Goal: Task Accomplishment & Management: Manage account settings

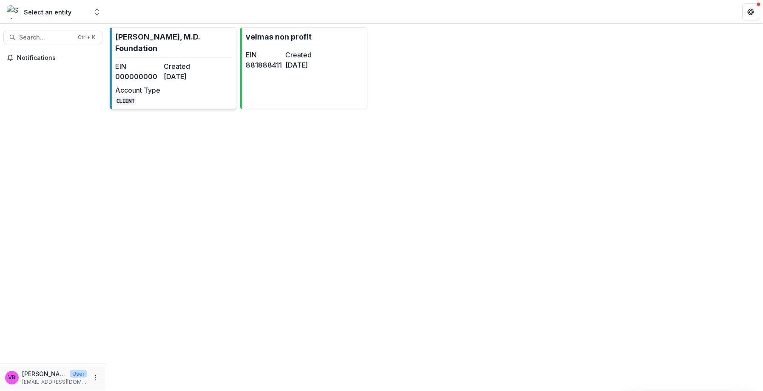
click at [195, 98] on div "EIN 000000000 Created [DATE] Account Type CLIENT" at bounding box center [162, 83] width 94 height 44
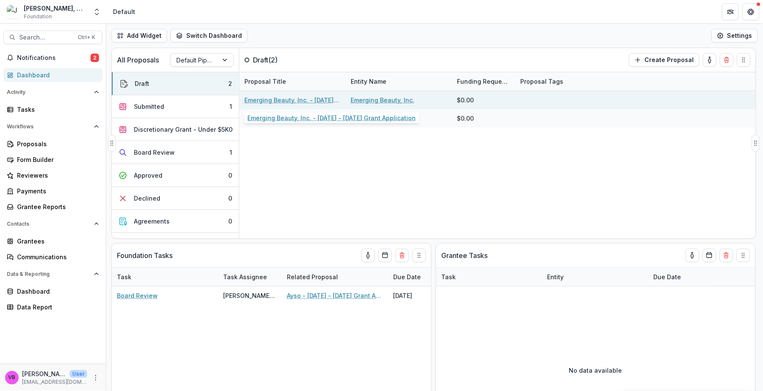
click at [295, 100] on link "Emerging Beauty, Inc. - [DATE] - [DATE] Grant Application" at bounding box center [292, 100] width 96 height 9
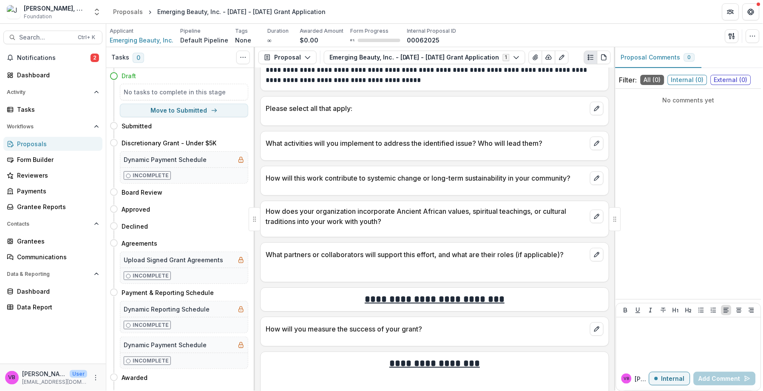
scroll to position [565, 0]
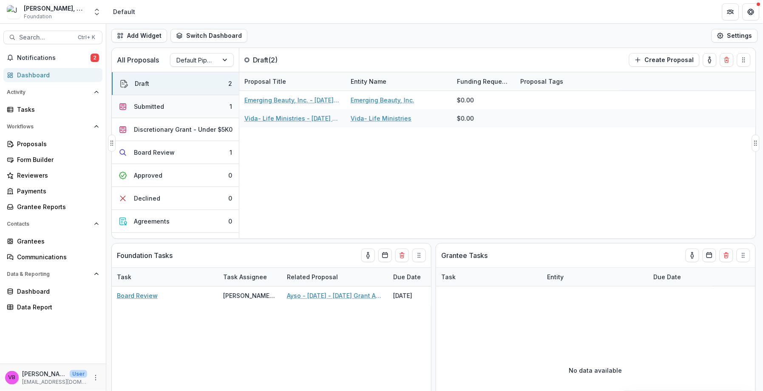
click at [174, 108] on button "Submitted 1" at bounding box center [175, 106] width 127 height 23
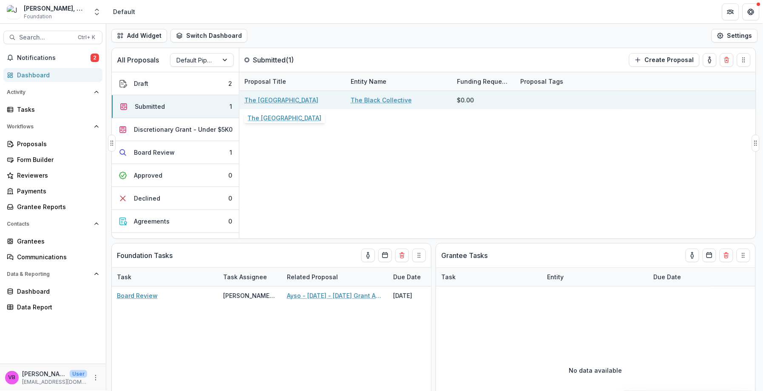
click at [294, 102] on link "The [GEOGRAPHIC_DATA]" at bounding box center [281, 100] width 74 height 9
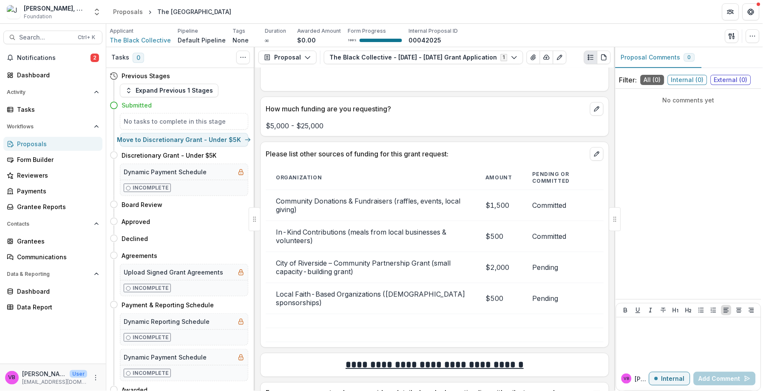
scroll to position [2181, 0]
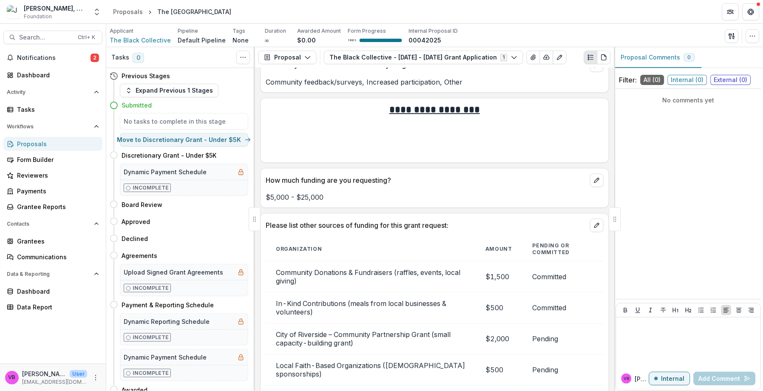
click at [397, 177] on p "How much funding are you requesting?" at bounding box center [426, 180] width 321 height 10
click at [385, 177] on p "How much funding are you requesting?" at bounding box center [426, 180] width 321 height 10
click at [347, 183] on div "How much funding are you requesting?" at bounding box center [435, 177] width 348 height 19
click at [300, 193] on p "$5,000 - $25,000" at bounding box center [435, 197] width 338 height 10
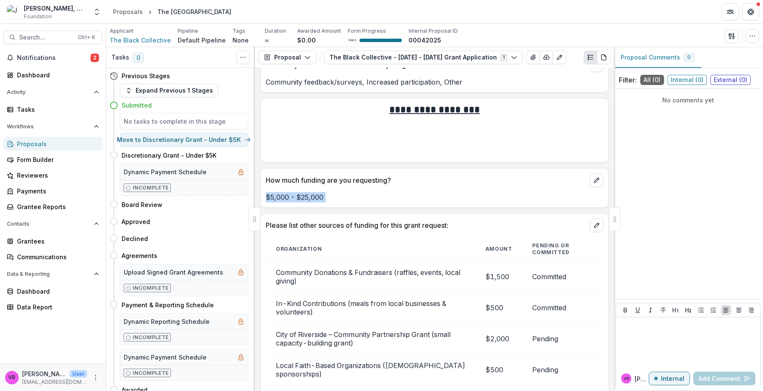
click at [300, 193] on p "$5,000 - $25,000" at bounding box center [435, 197] width 338 height 10
click at [362, 175] on p "How much funding are you requesting?" at bounding box center [426, 180] width 321 height 10
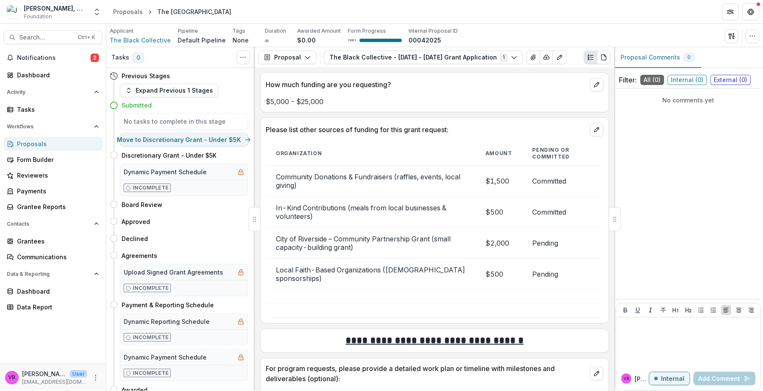
scroll to position [2284, 0]
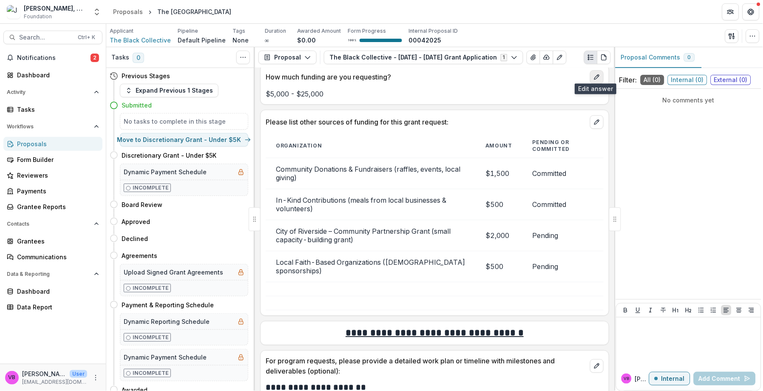
click at [596, 76] on icon "edit" at bounding box center [597, 77] width 7 height 7
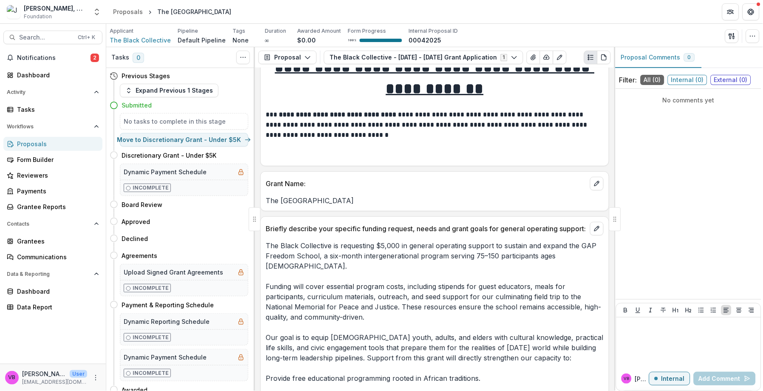
scroll to position [0, 0]
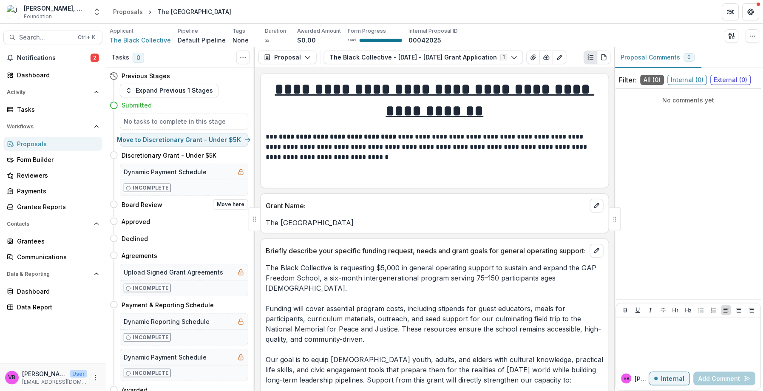
drag, startPoint x: 233, startPoint y: 205, endPoint x: 210, endPoint y: 205, distance: 23.0
click at [210, 205] on div "Board Review Move here" at bounding box center [185, 204] width 127 height 10
click at [219, 205] on button "Move here" at bounding box center [230, 204] width 35 height 10
select select "**********"
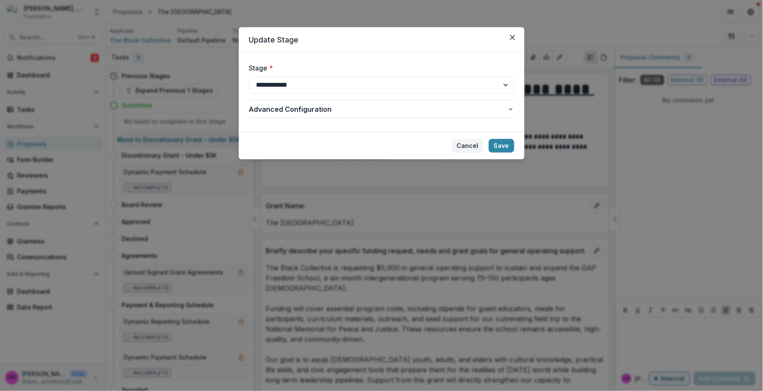
click at [473, 144] on button "Cancel" at bounding box center [468, 146] width 32 height 14
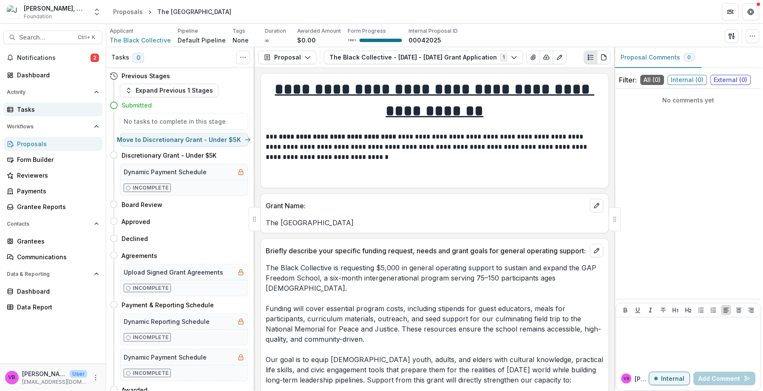
click at [26, 110] on div "Tasks" at bounding box center [56, 109] width 79 height 9
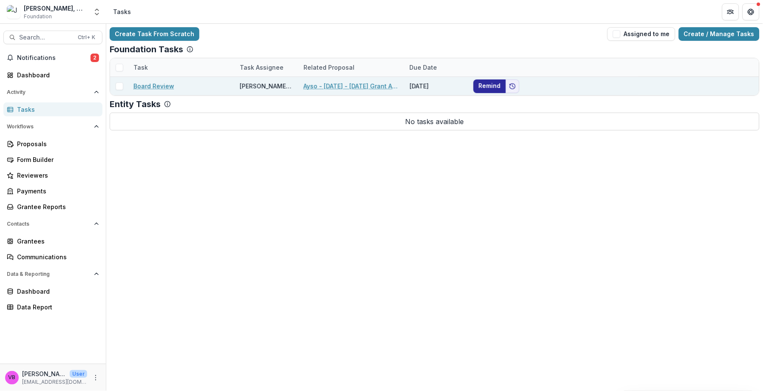
click at [495, 90] on button "Remind" at bounding box center [490, 87] width 32 height 14
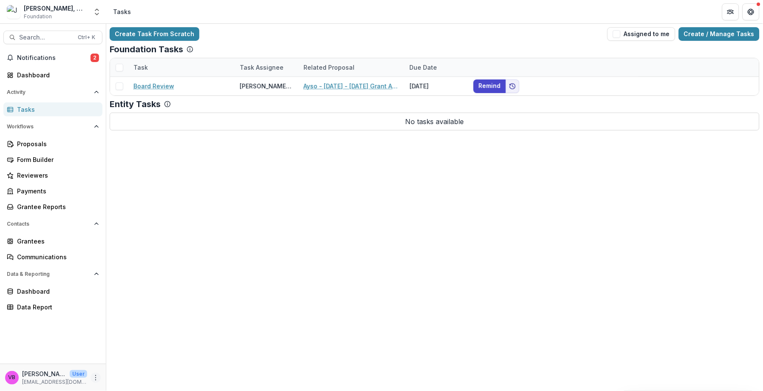
click at [92, 376] on icon "More" at bounding box center [95, 378] width 7 height 7
click at [142, 357] on link "User Settings" at bounding box center [151, 360] width 91 height 14
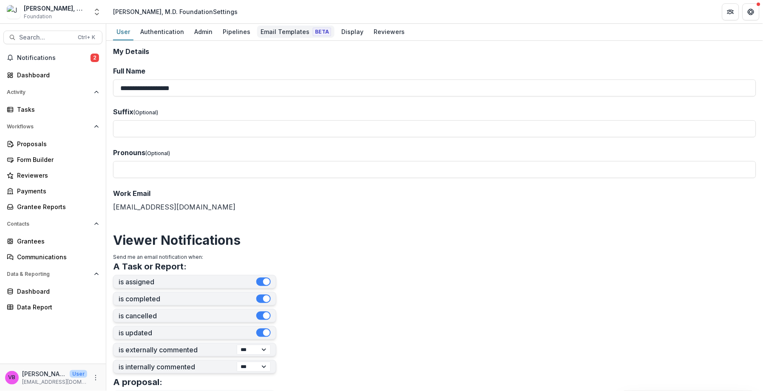
click at [282, 33] on div "Email Templates Beta" at bounding box center [295, 32] width 77 height 12
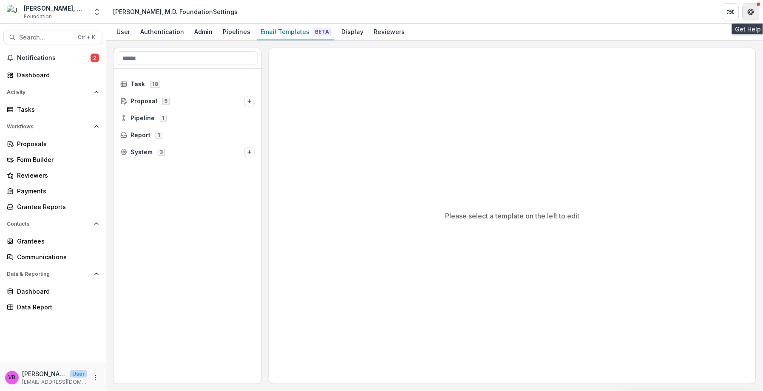
click at [749, 12] on button "Get Help" at bounding box center [751, 11] width 17 height 17
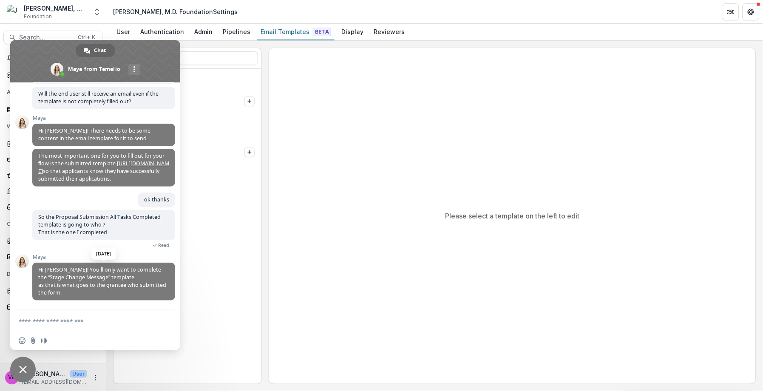
scroll to position [95, 0]
click at [242, 253] on div "Task 18 Proposal 5 Pipeline 1 Report 1 System 3" at bounding box center [188, 227] width 148 height 316
click at [23, 370] on span "Close chat" at bounding box center [23, 370] width 8 height 8
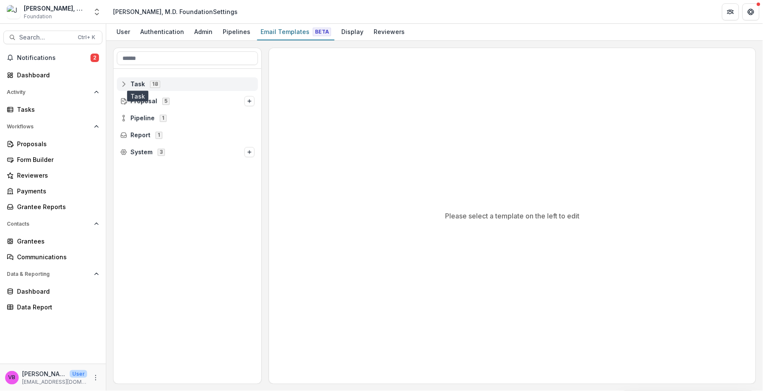
click at [139, 81] on span "Task" at bounding box center [138, 84] width 14 height 7
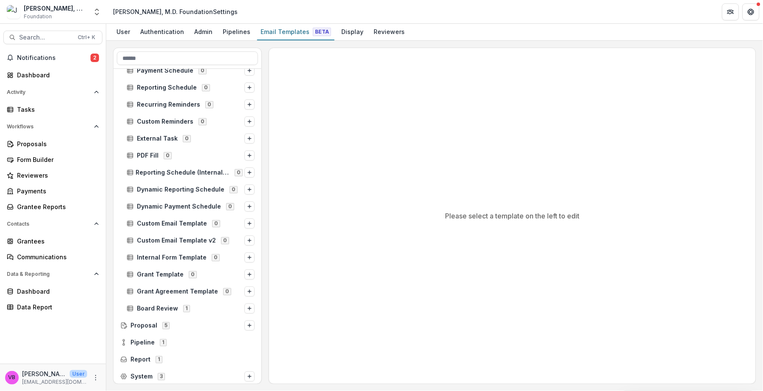
scroll to position [82, 0]
click at [156, 326] on span "Proposal" at bounding box center [144, 325] width 27 height 7
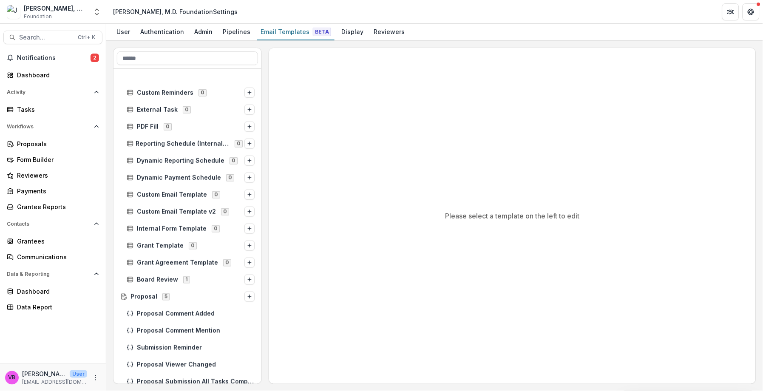
scroll to position [167, 0]
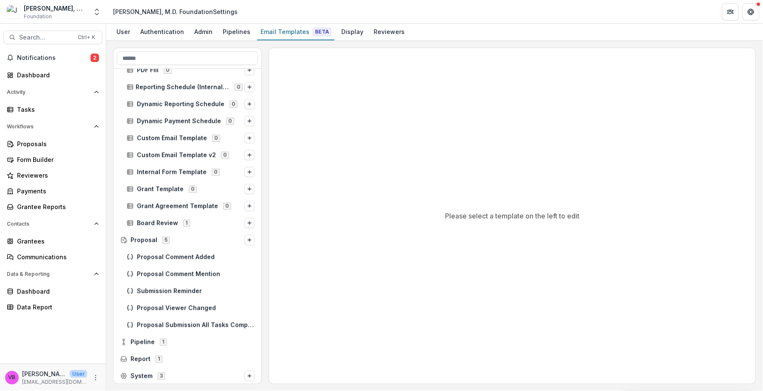
click at [160, 336] on div "Pipeline 1" at bounding box center [187, 342] width 141 height 14
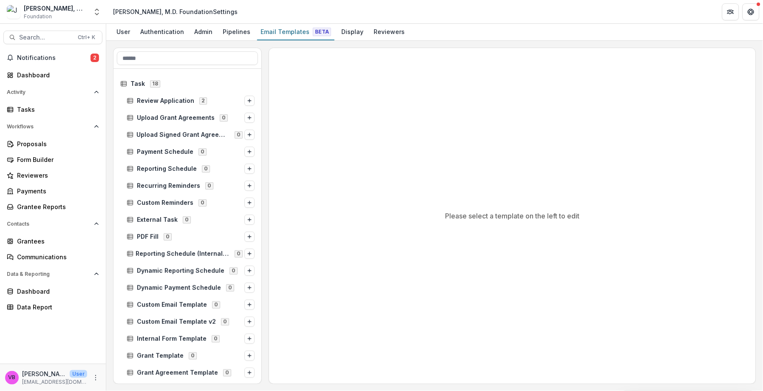
scroll to position [0, 0]
click at [760, 11] on button "Get Help" at bounding box center [751, 11] width 17 height 17
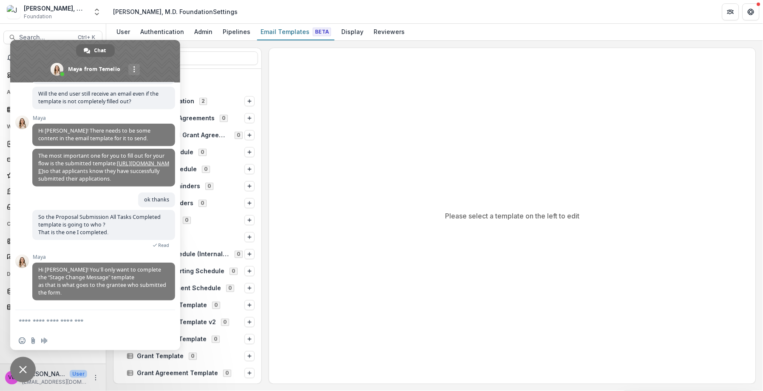
click at [216, 227] on div "External Task 0" at bounding box center [188, 220] width 148 height 17
drag, startPoint x: 17, startPoint y: 370, endPoint x: 21, endPoint y: 364, distance: 7.3
click at [20, 366] on span "Close chat" at bounding box center [23, 370] width 26 height 26
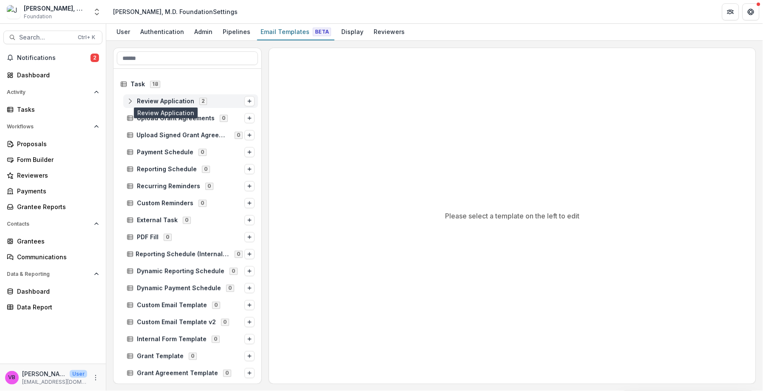
click at [163, 98] on span "Review Application" at bounding box center [165, 101] width 57 height 7
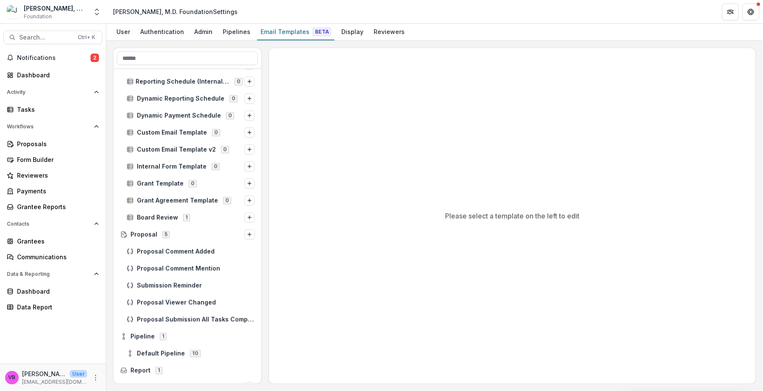
scroll to position [218, 0]
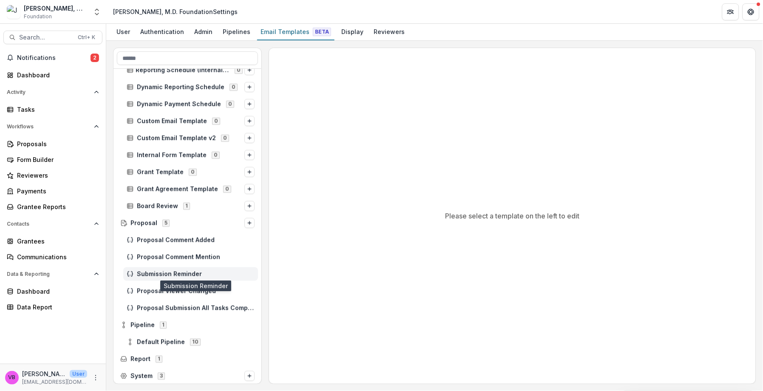
drag, startPoint x: 174, startPoint y: 272, endPoint x: 182, endPoint y: 272, distance: 7.7
click at [180, 272] on span "Submission Reminder" at bounding box center [196, 274] width 118 height 7
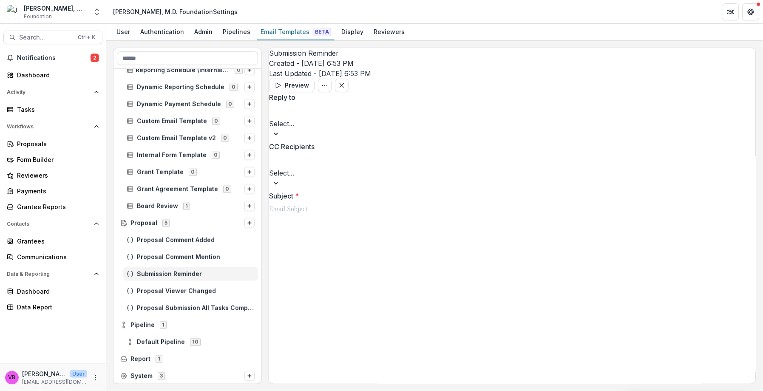
click at [151, 341] on span "Default Pipeline" at bounding box center [161, 342] width 48 height 7
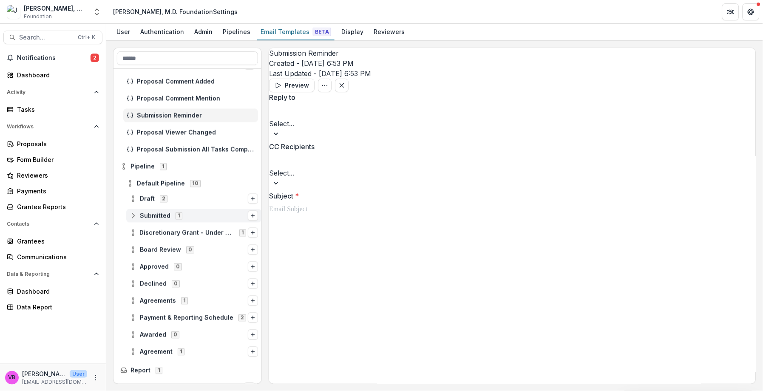
scroll to position [377, 0]
click at [159, 215] on span "Submitted" at bounding box center [155, 215] width 31 height 7
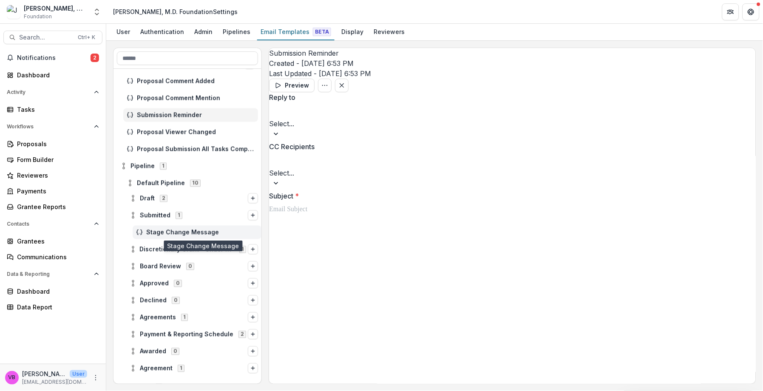
click at [178, 236] on span "Stage Change Message" at bounding box center [202, 232] width 112 height 7
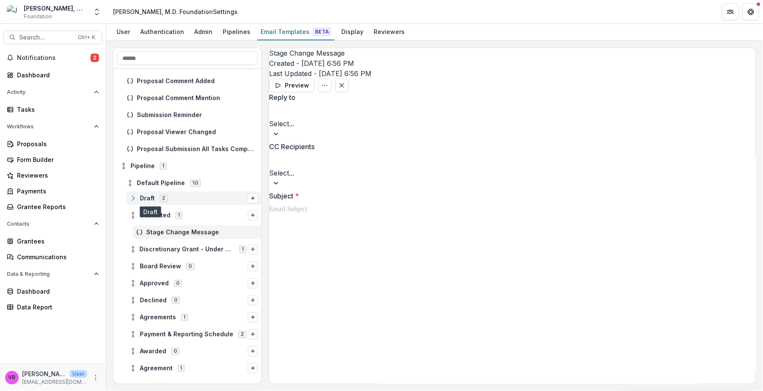
click at [155, 200] on span "Draft" at bounding box center [147, 198] width 15 height 7
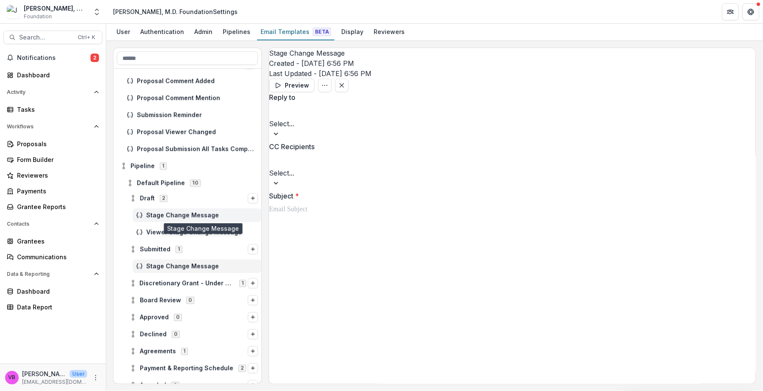
click at [165, 216] on span "Stage Change Message" at bounding box center [202, 215] width 112 height 7
click at [166, 248] on span "Submitted" at bounding box center [155, 249] width 31 height 7
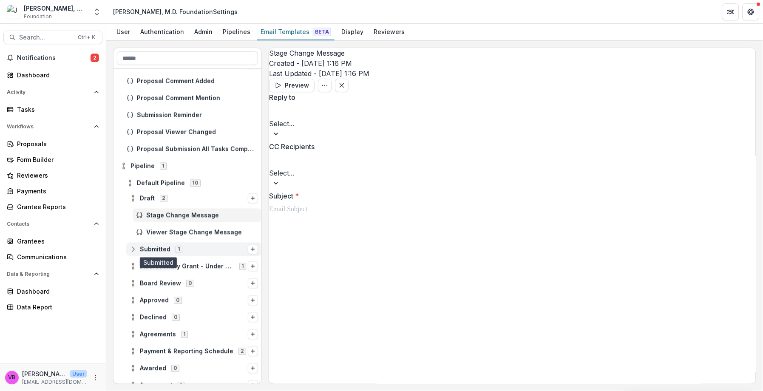
click at [162, 253] on span "Submitted" at bounding box center [155, 249] width 31 height 7
